Goal: Task Accomplishment & Management: Use online tool/utility

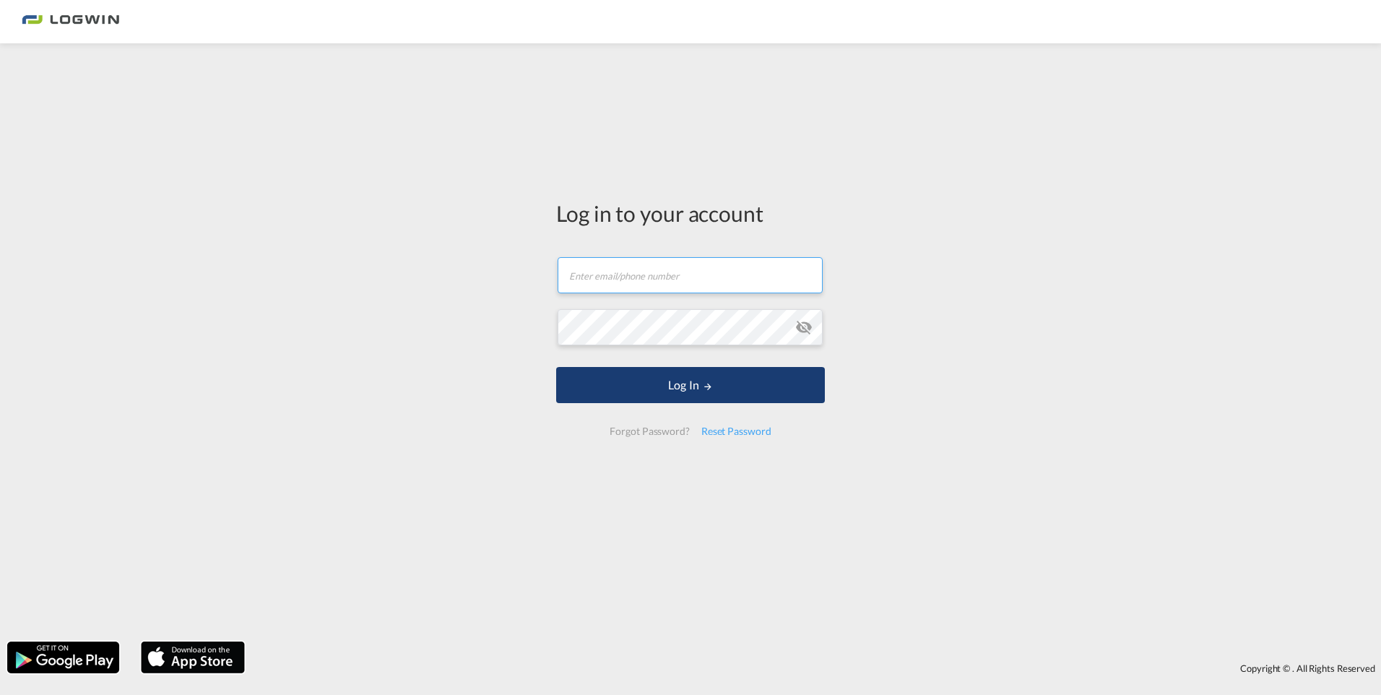
type input "[EMAIL_ADDRESS][DOMAIN_NAME]"
click at [690, 381] on button "Log In" at bounding box center [690, 385] width 269 height 36
